Goal: Task Accomplishment & Management: Complete application form

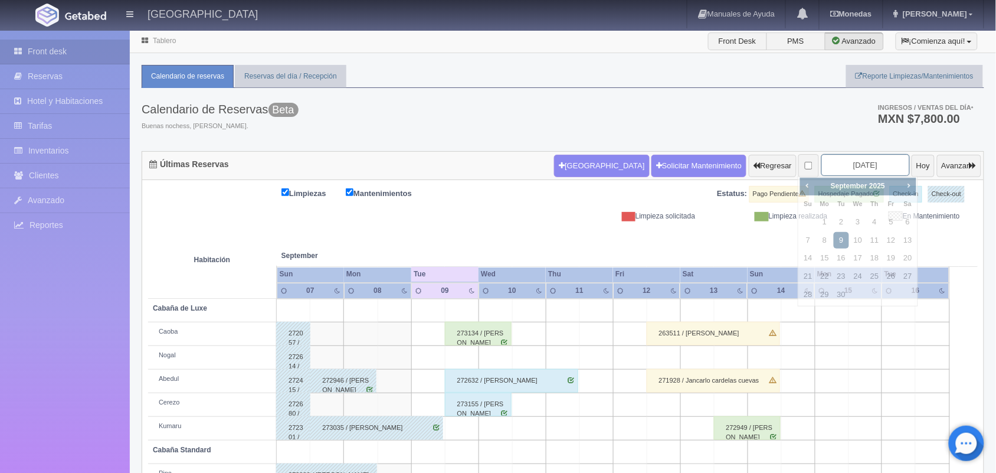
click at [839, 165] on input "[DATE]" at bounding box center [866, 165] width 89 height 22
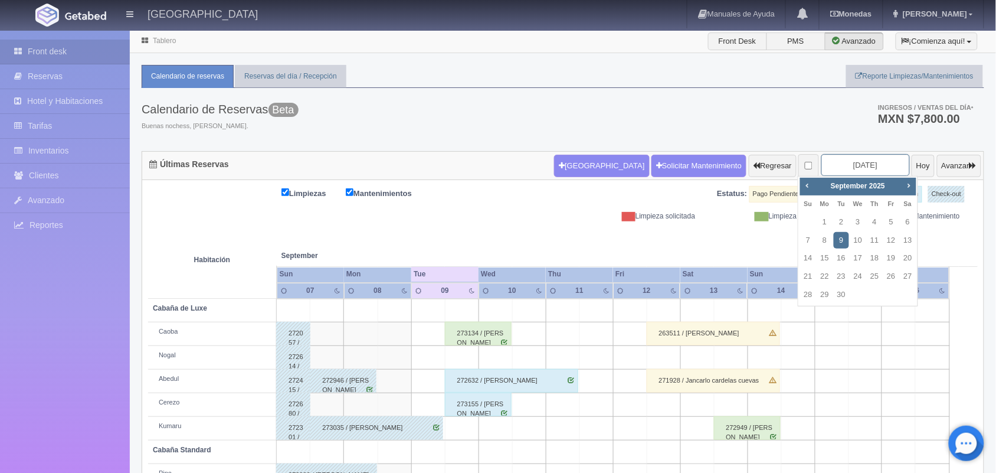
scroll to position [1, 0]
click at [907, 186] on span "Next" at bounding box center [908, 184] width 9 height 9
click at [807, 185] on span "Prev" at bounding box center [807, 184] width 9 height 9
click at [887, 276] on link "24" at bounding box center [891, 275] width 15 height 17
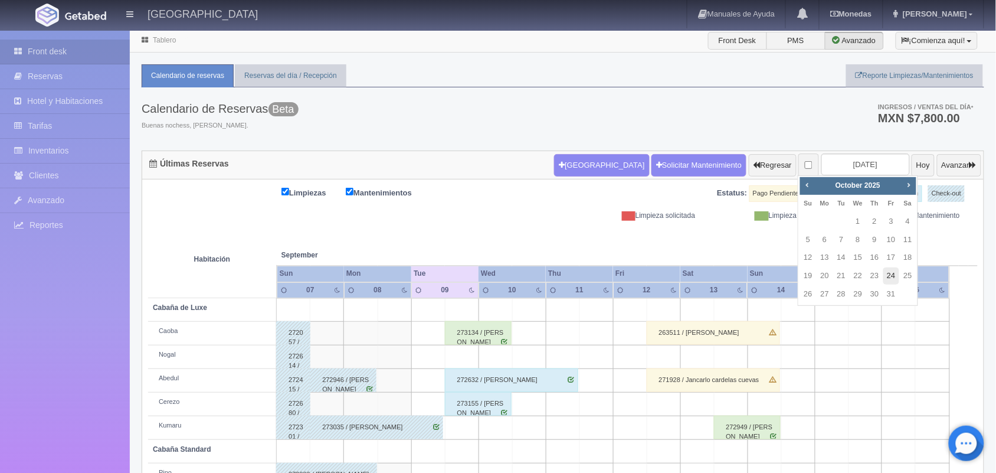
type input "[DATE]"
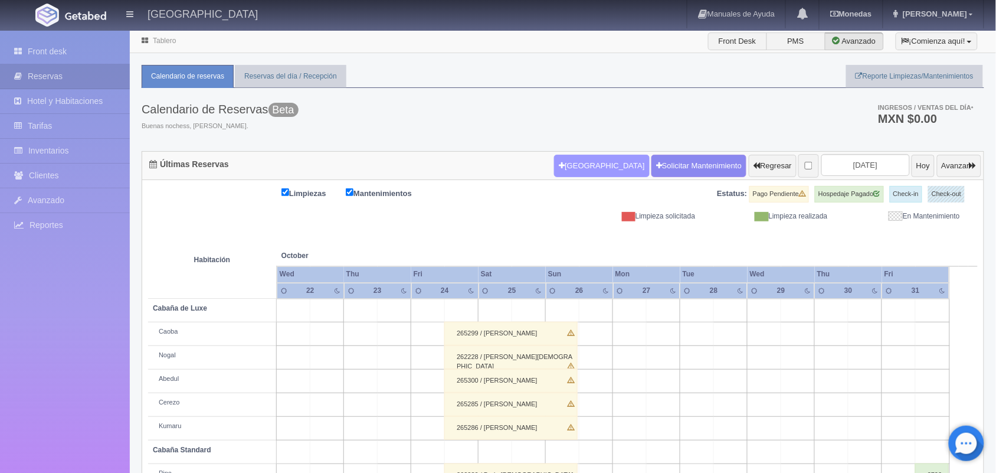
click at [582, 165] on button "[GEOGRAPHIC_DATA]" at bounding box center [601, 166] width 95 height 22
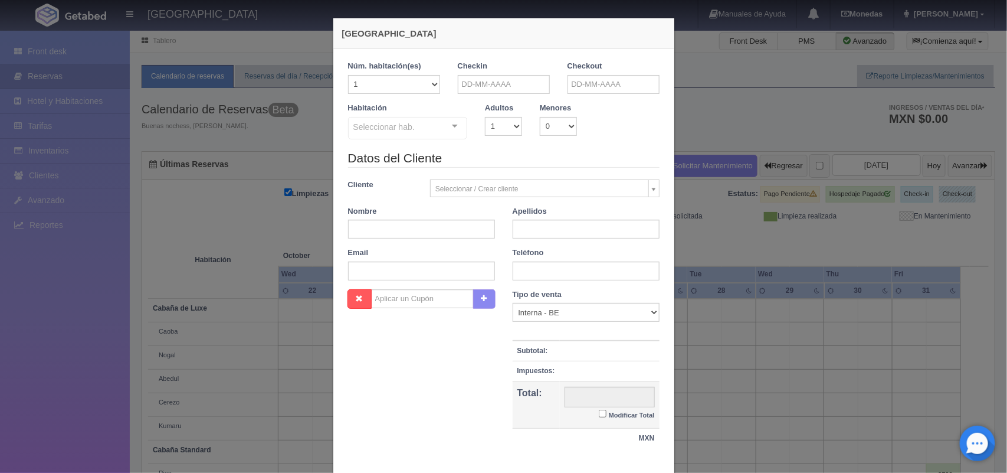
checkbox input "false"
click at [506, 80] on input "text" at bounding box center [504, 84] width 92 height 19
click at [564, 175] on link "20" at bounding box center [562, 176] width 15 height 17
type input "[DATE]"
checkbox input "false"
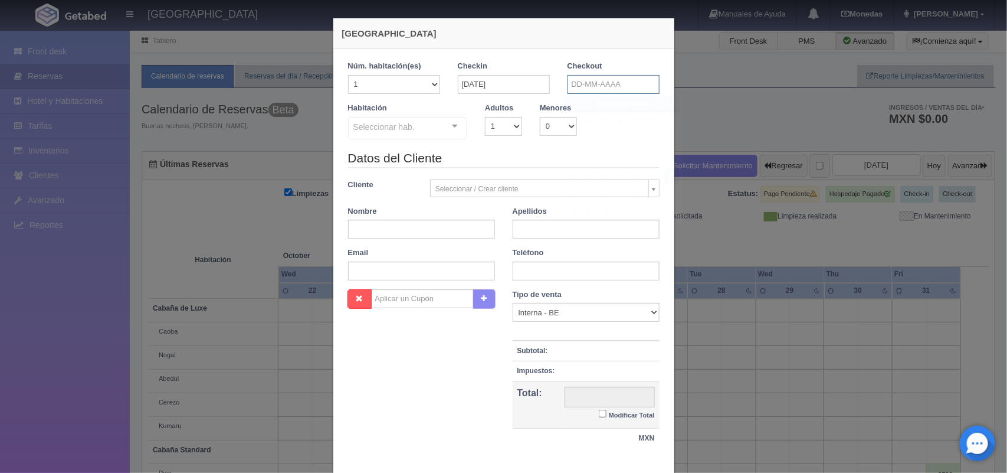
click at [595, 83] on input "text" at bounding box center [614, 84] width 92 height 19
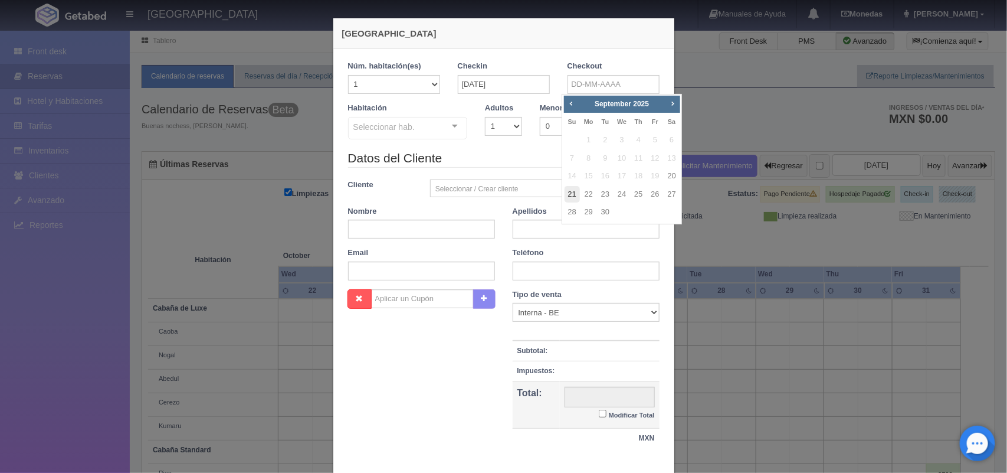
click at [570, 198] on link "21" at bounding box center [572, 194] width 15 height 17
type input "[DATE]"
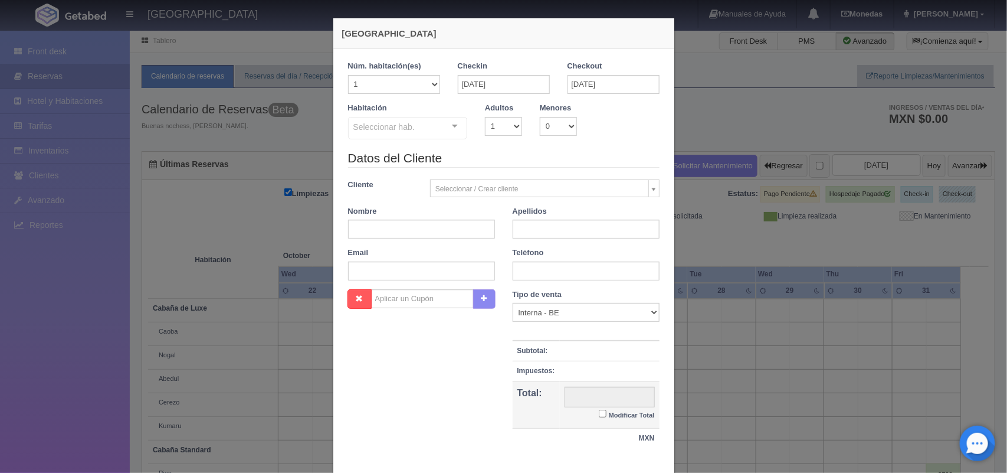
click at [570, 198] on div "Datos del Cliente Cliente Seleccionar / Crear cliente Nuevo Cliente -[PERSON_NA…" at bounding box center [503, 219] width 329 height 140
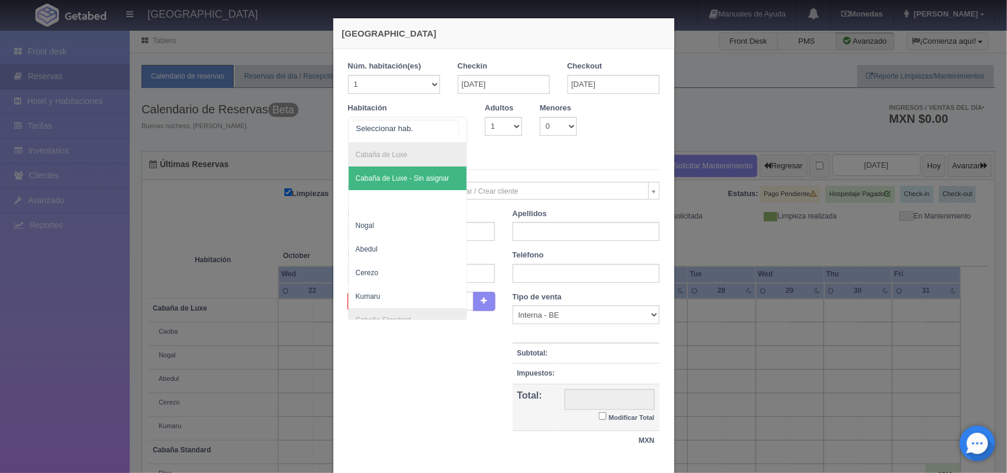
click at [435, 127] on div at bounding box center [408, 130] width 120 height 26
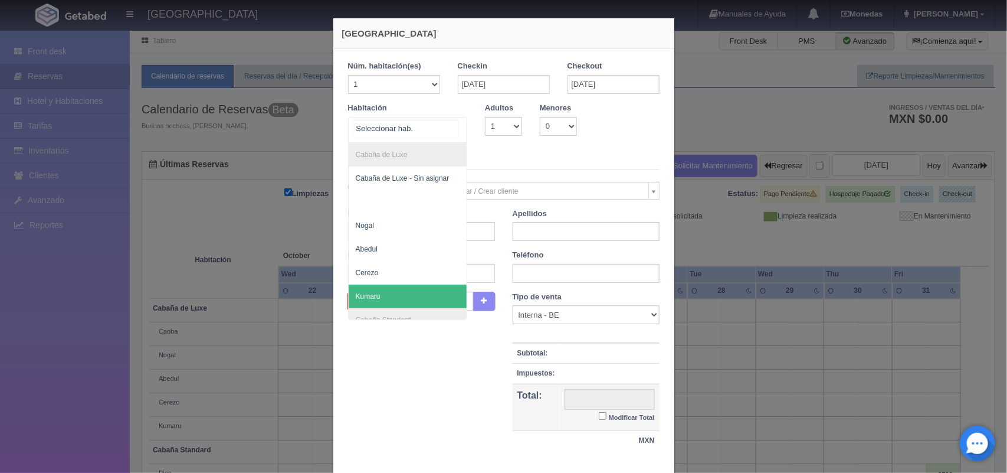
click at [412, 293] on span "Kumaru" at bounding box center [408, 296] width 119 height 24
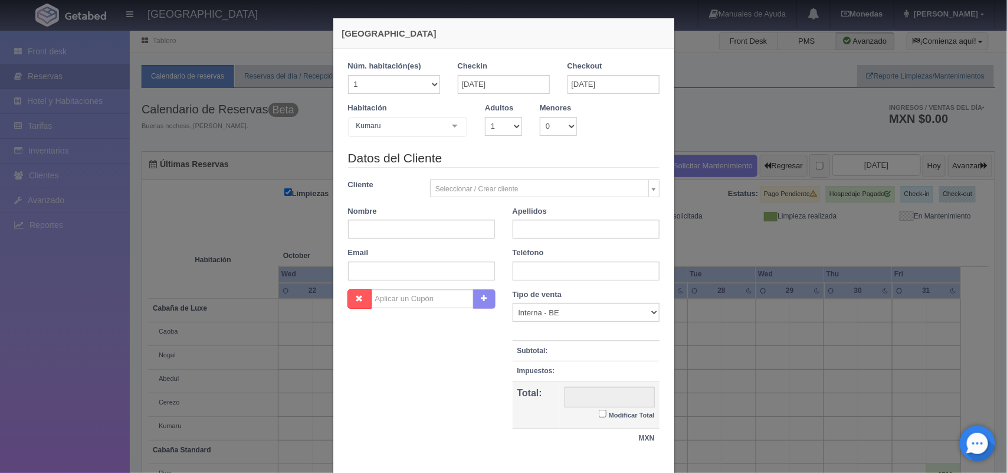
checkbox input "false"
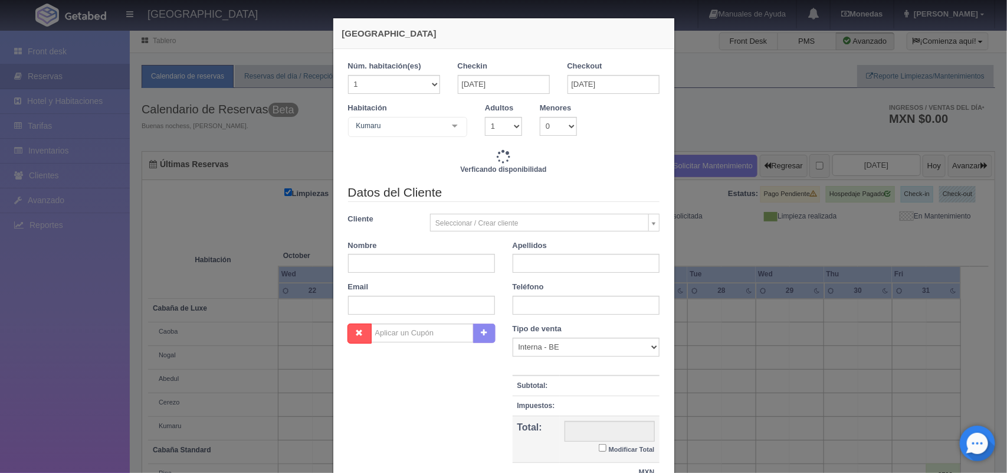
type input "2220.00"
checkbox input "false"
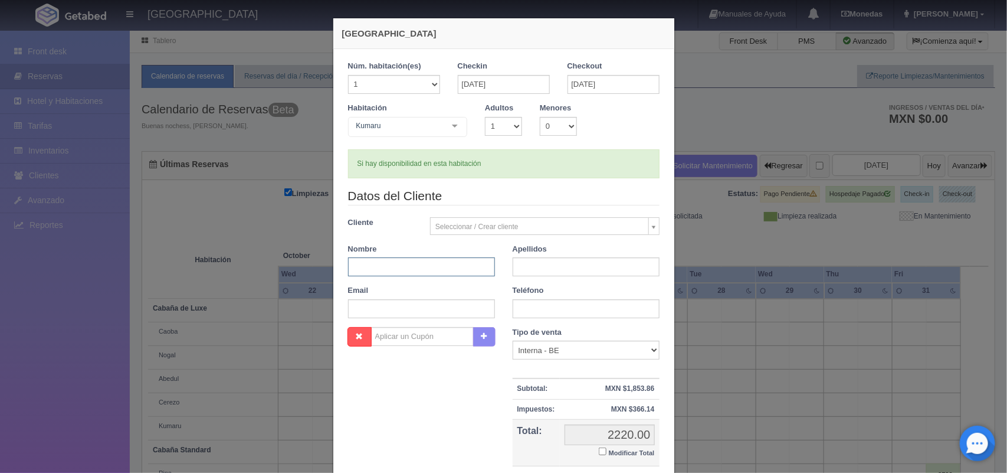
click at [396, 267] on input "text" at bounding box center [421, 266] width 147 height 19
type input "Dianiz Norai"
click at [521, 267] on input "text" at bounding box center [586, 266] width 147 height 19
type input "Ä"
type input "[PERSON_NAME]"
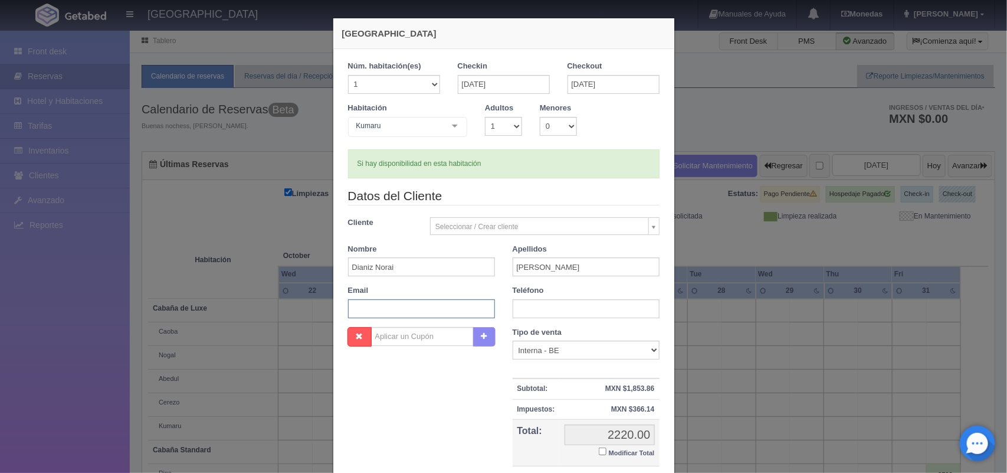
click at [384, 309] on input "text" at bounding box center [421, 308] width 147 height 19
paste input "[EMAIL_ADDRESS][DOMAIN_NAME]"
type input "[EMAIL_ADDRESS][DOMAIN_NAME]"
click at [599, 451] on input "Modificar Total" at bounding box center [603, 451] width 8 height 8
checkbox input "true"
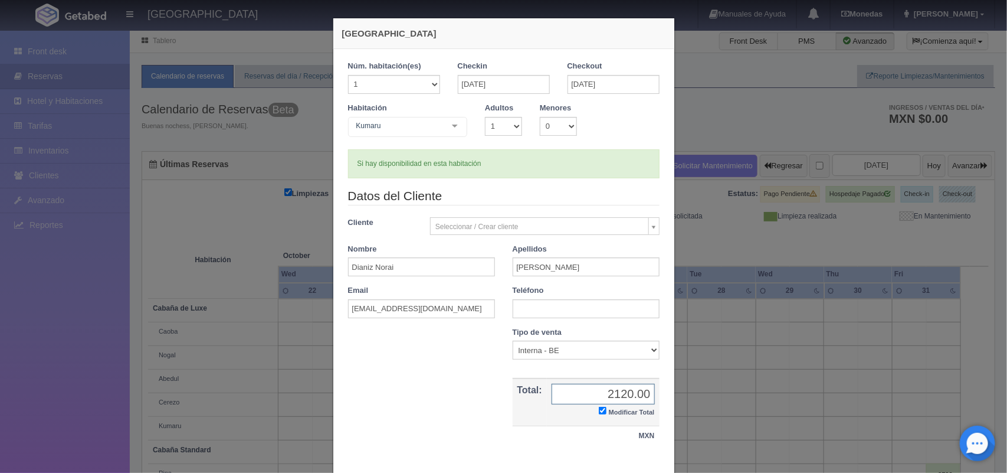
scroll to position [68, 0]
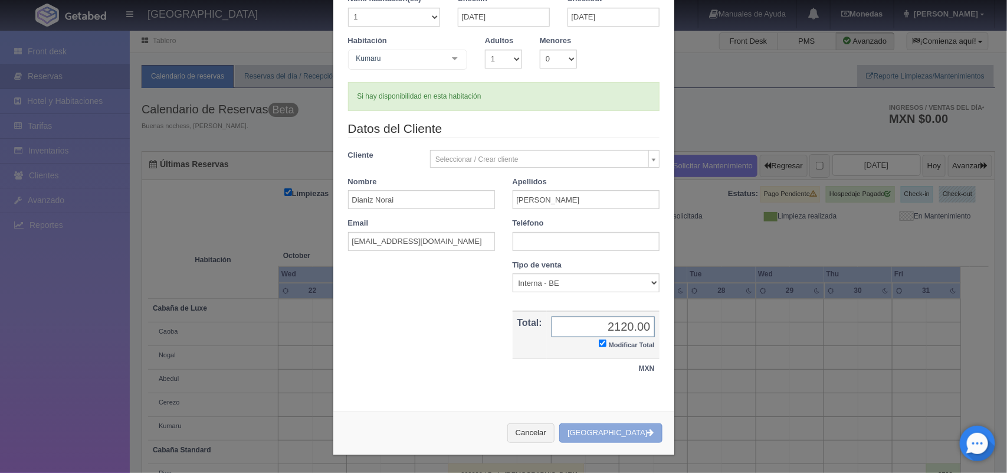
type input "2120.00"
click at [626, 434] on button "[GEOGRAPHIC_DATA]" at bounding box center [610, 432] width 103 height 19
